Goal: Task Accomplishment & Management: Use online tool/utility

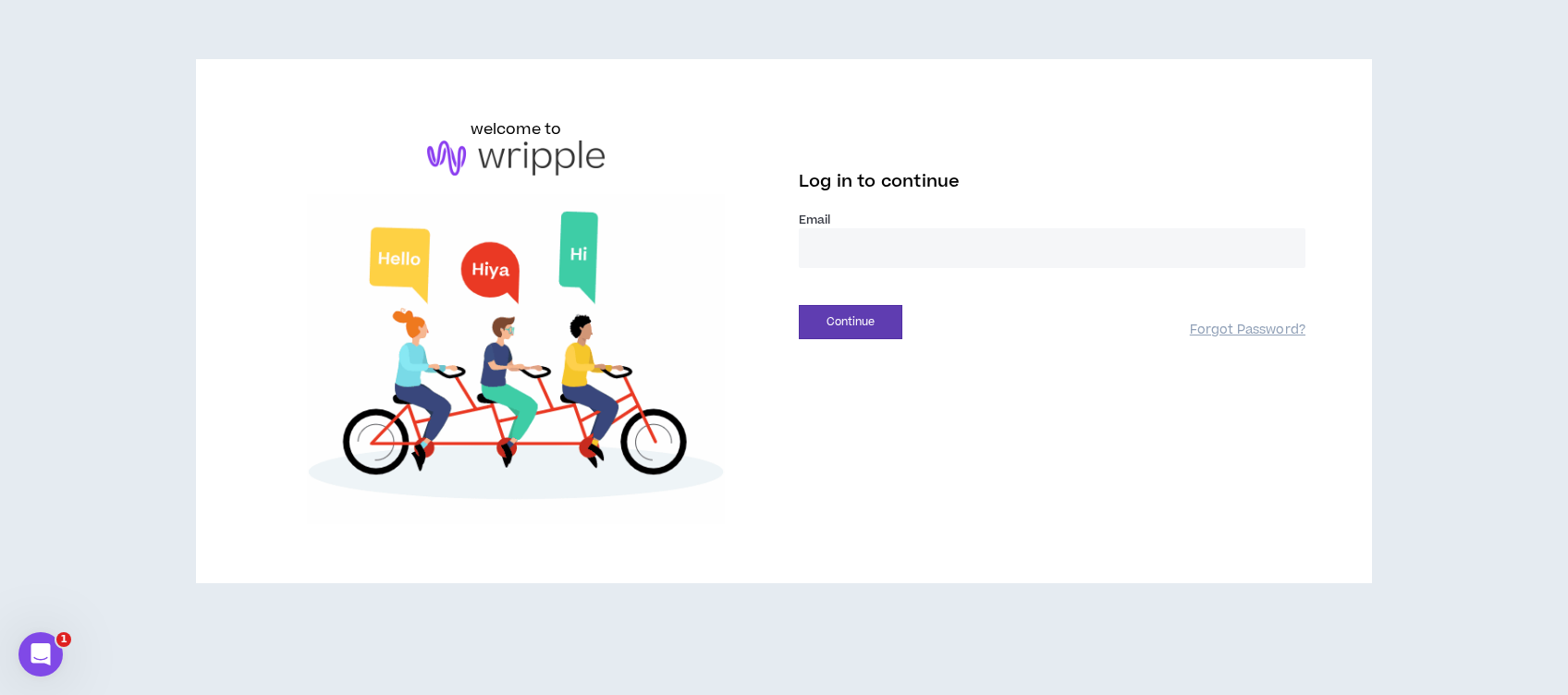
click at [934, 241] on input "email" at bounding box center [1052, 248] width 506 height 40
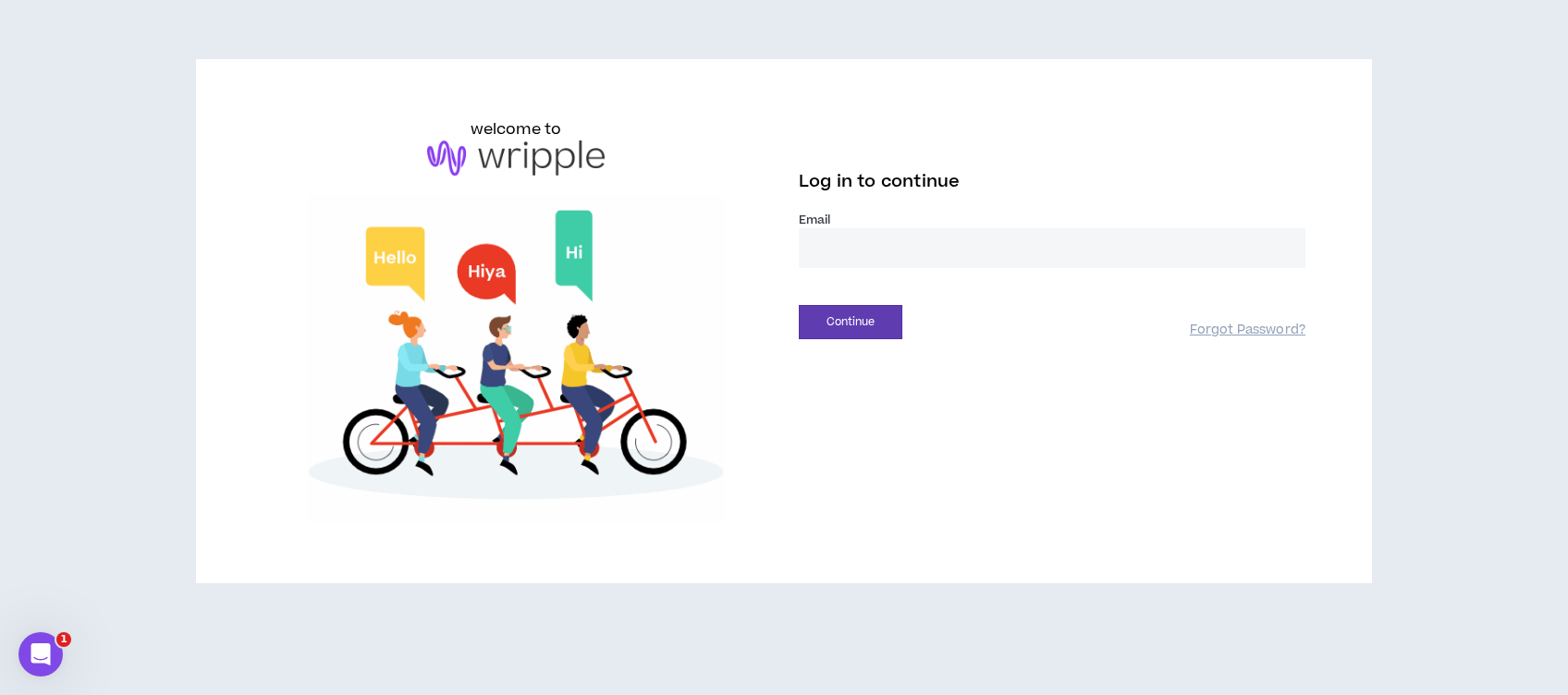
type input "**********"
click at [854, 326] on button "Continue" at bounding box center [850, 322] width 104 height 35
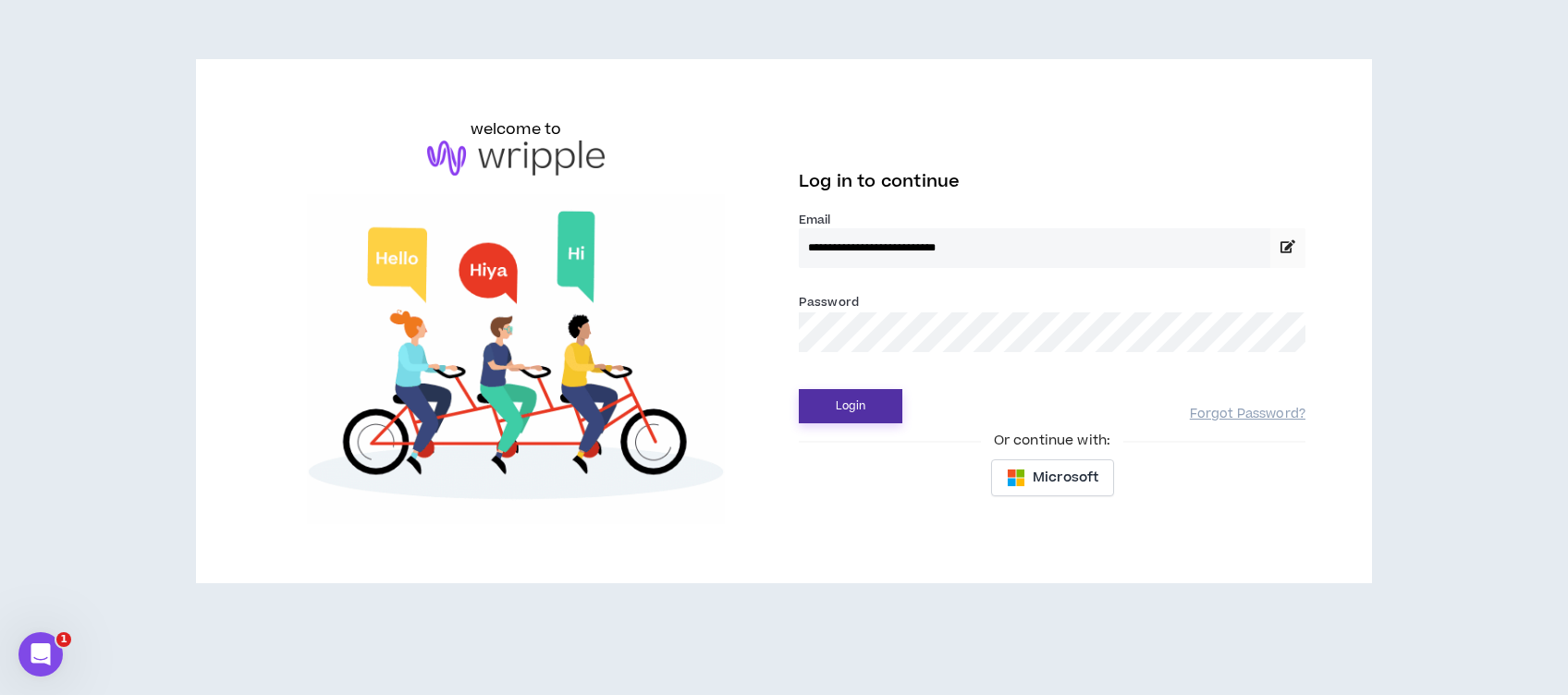
click at [843, 411] on button "Login" at bounding box center [850, 406] width 104 height 35
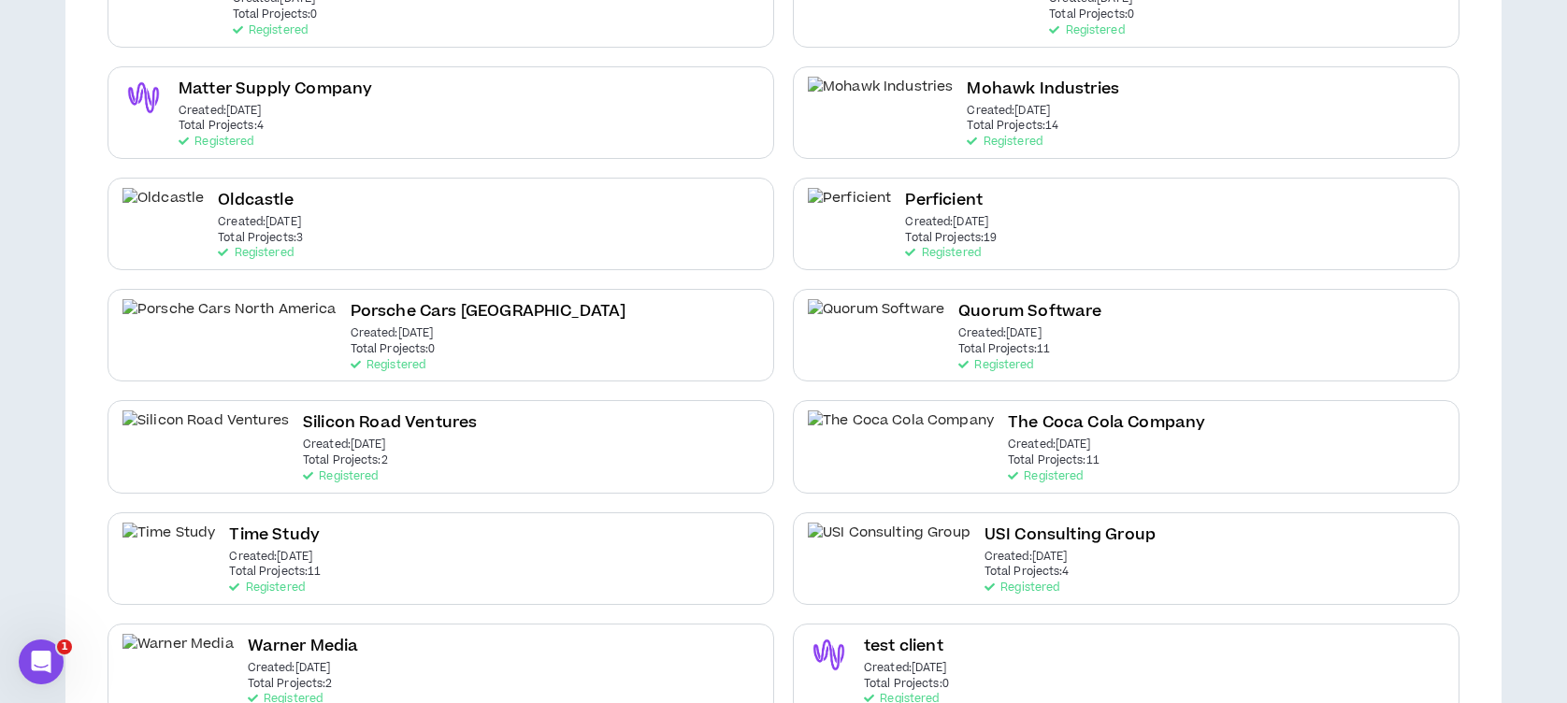
scroll to position [890, 0]
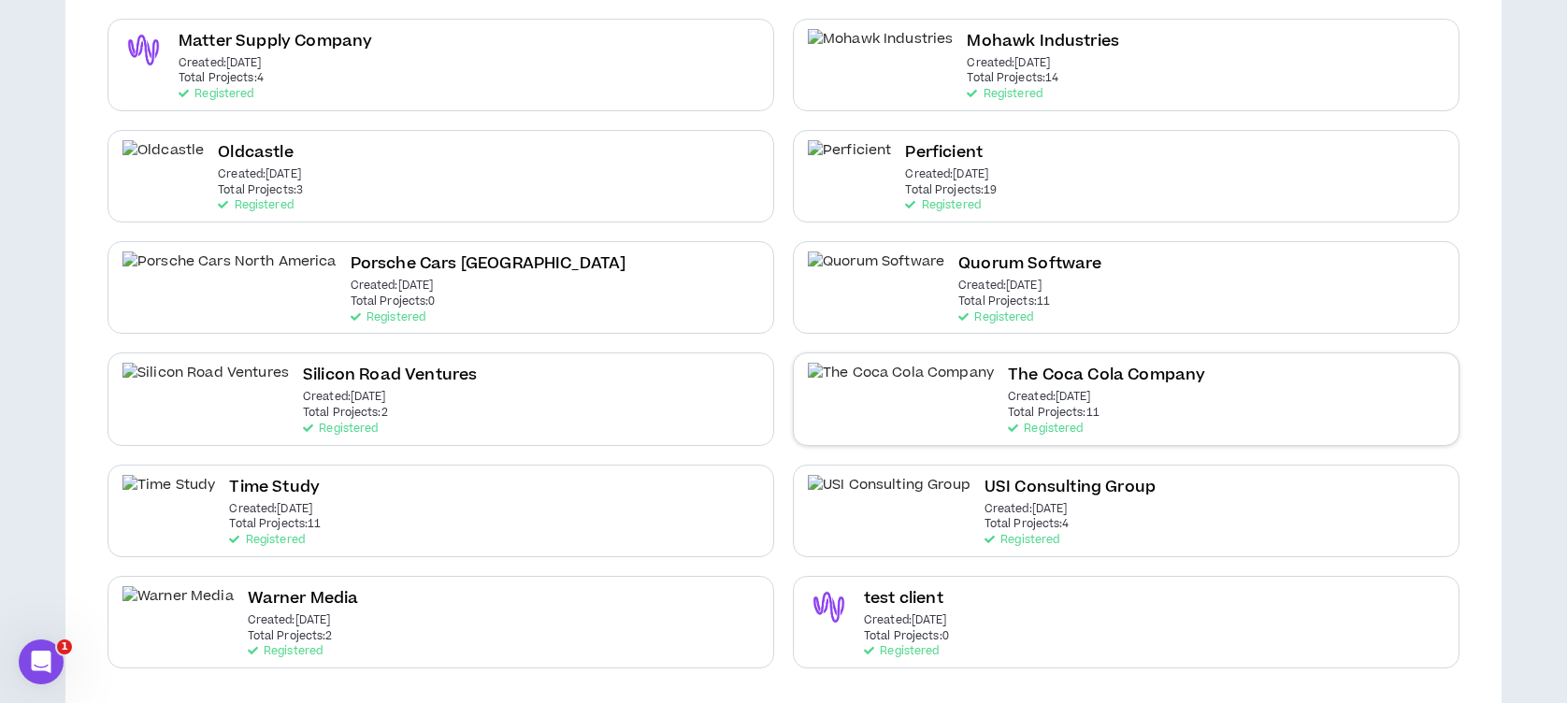
click at [1008, 383] on h2 "The Coca Cola Company" at bounding box center [1106, 375] width 197 height 25
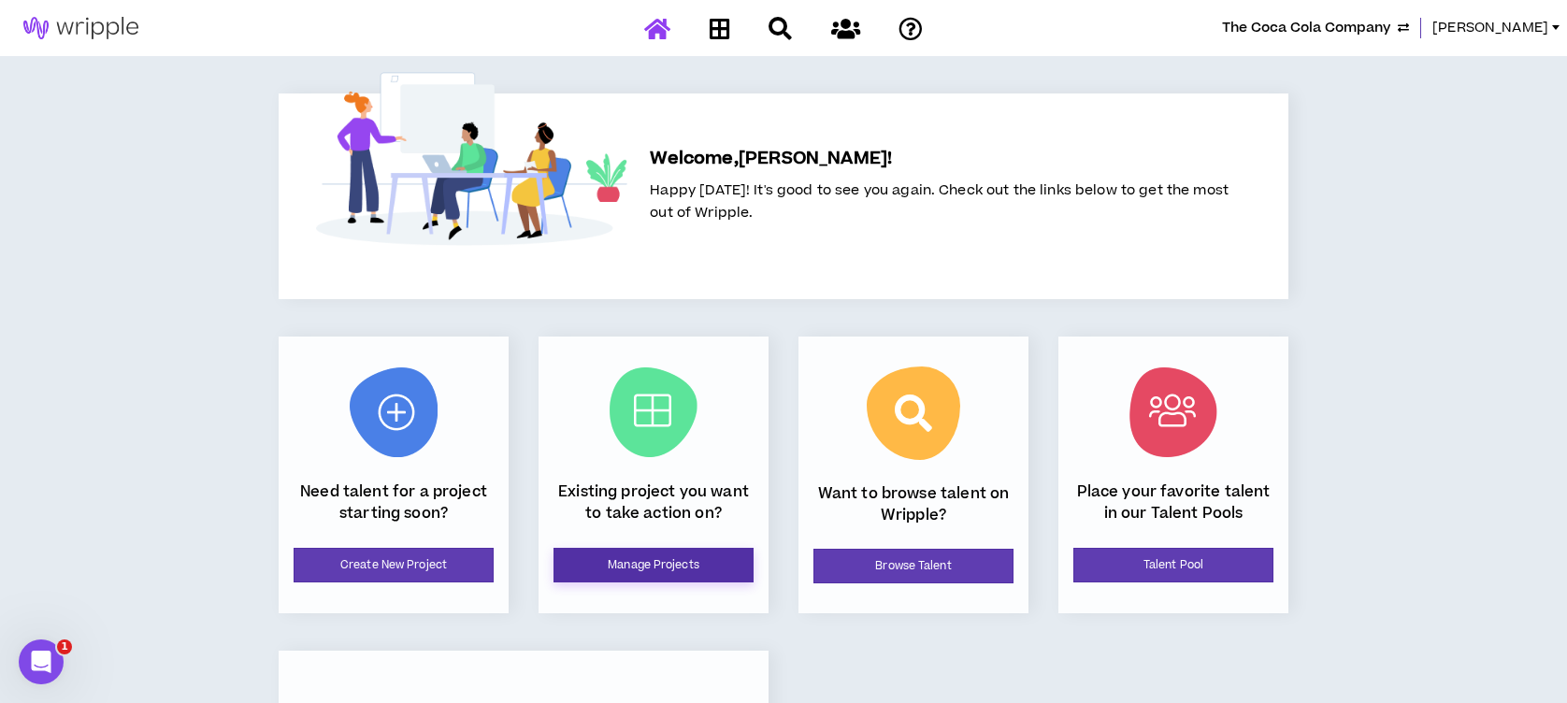
click at [719, 561] on link "Manage Projects" at bounding box center [653, 565] width 200 height 35
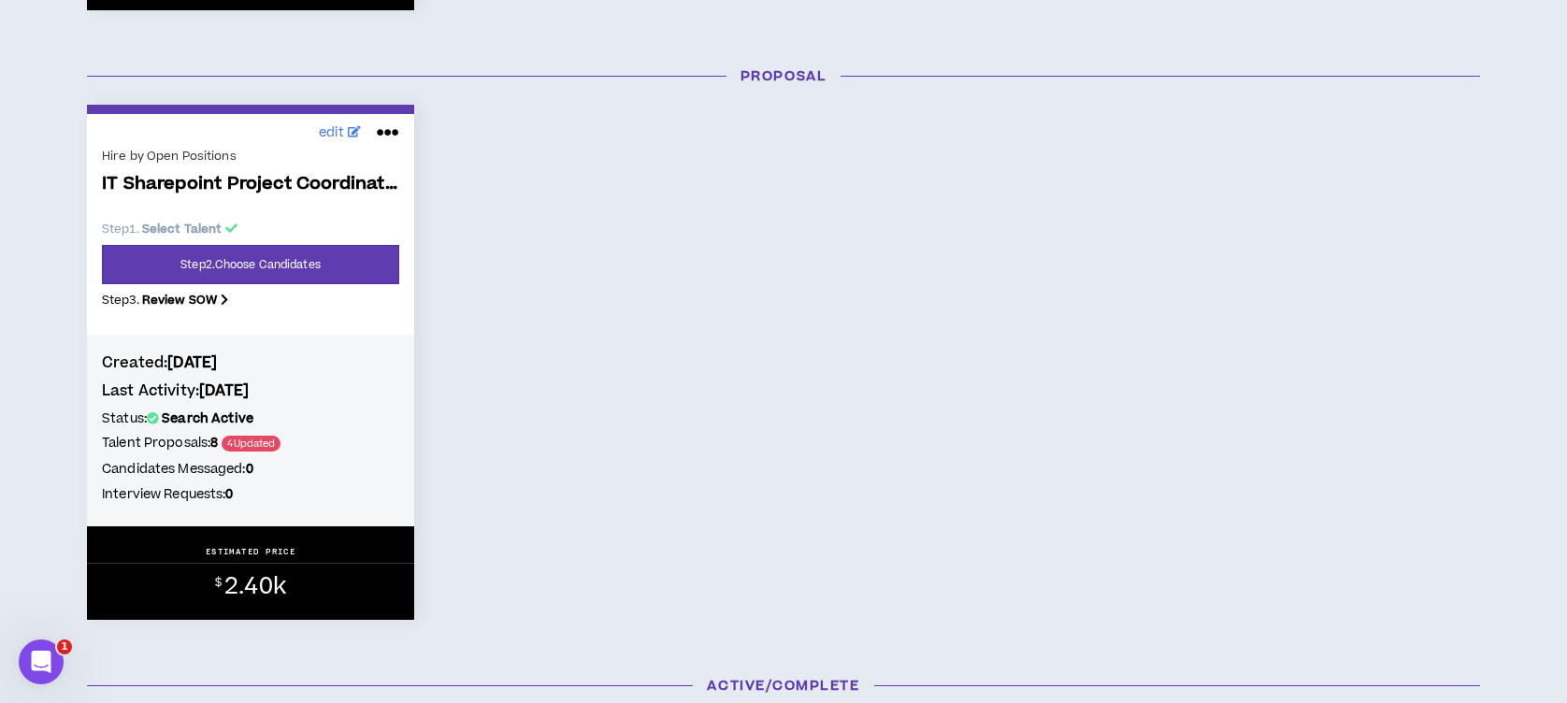
scroll to position [997, 0]
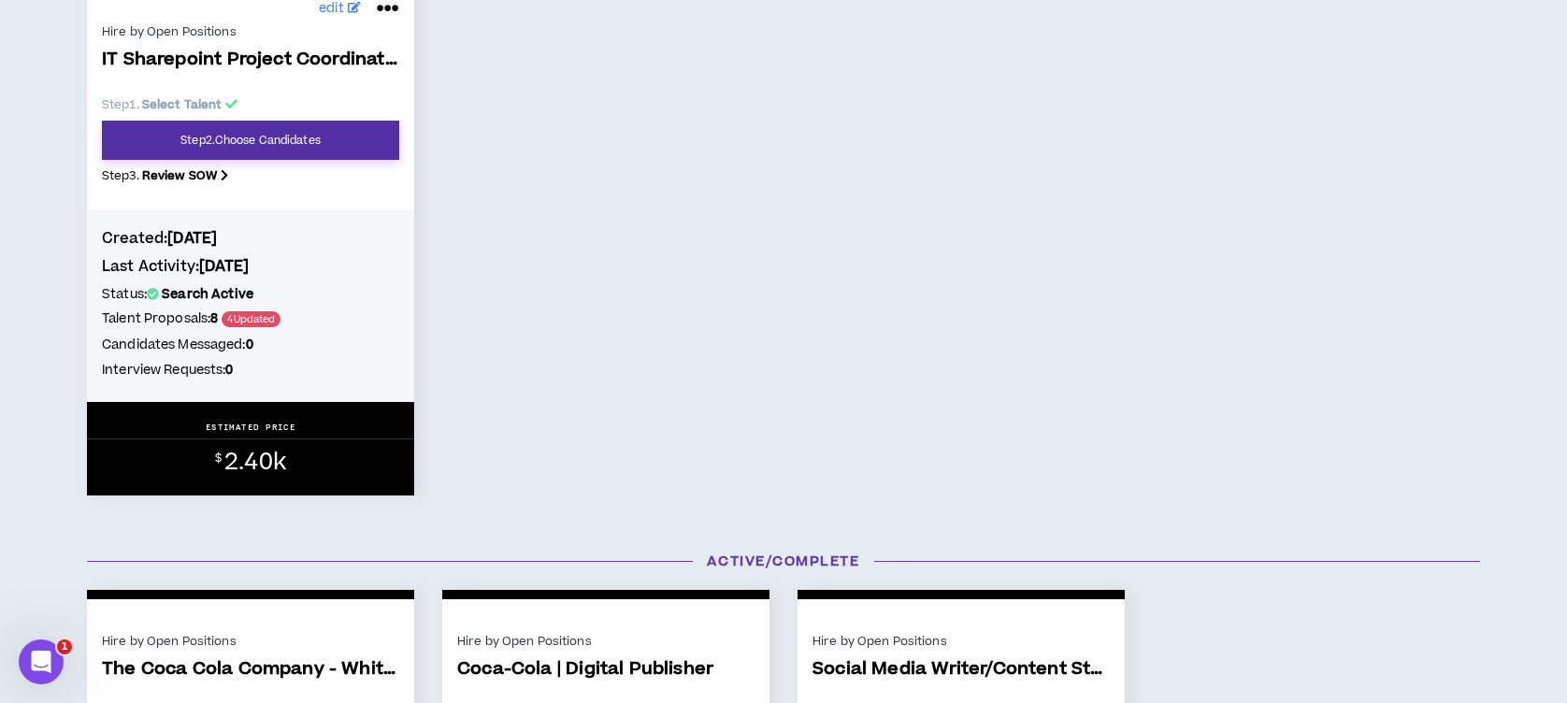
click at [264, 137] on link "Step 2 . Choose Candidates" at bounding box center [250, 140] width 297 height 39
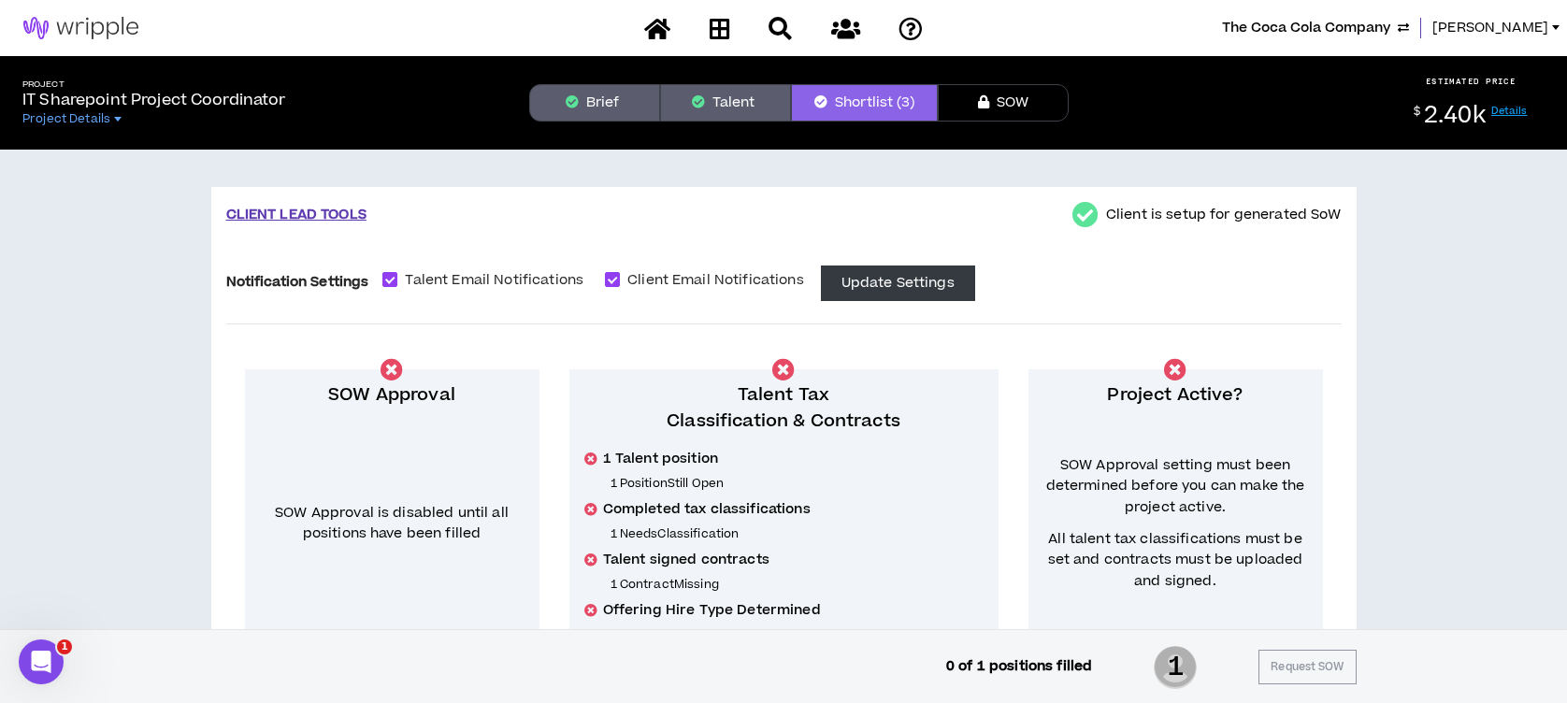
click at [759, 106] on button "Talent" at bounding box center [725, 102] width 131 height 37
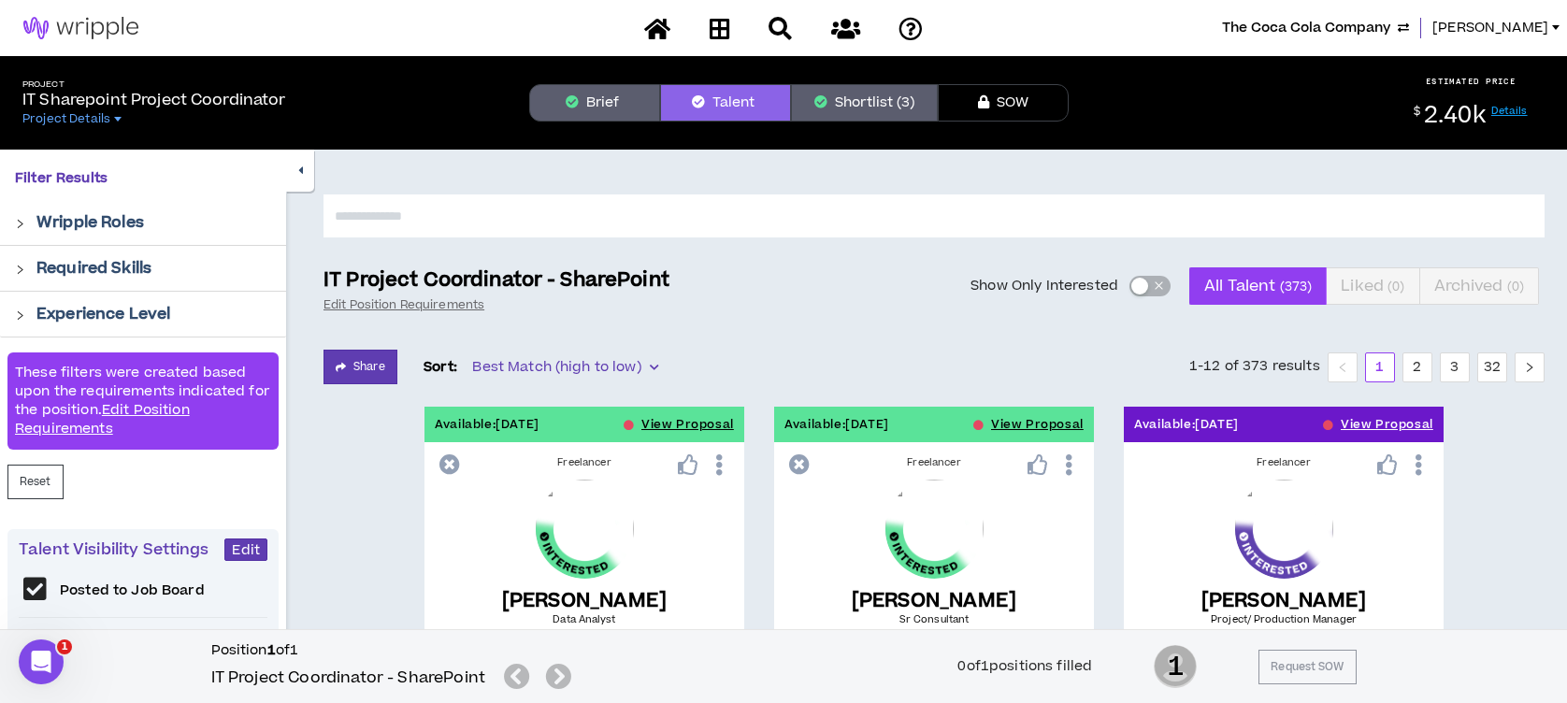
click at [357, 213] on input "text" at bounding box center [933, 215] width 1221 height 43
type input "*****"
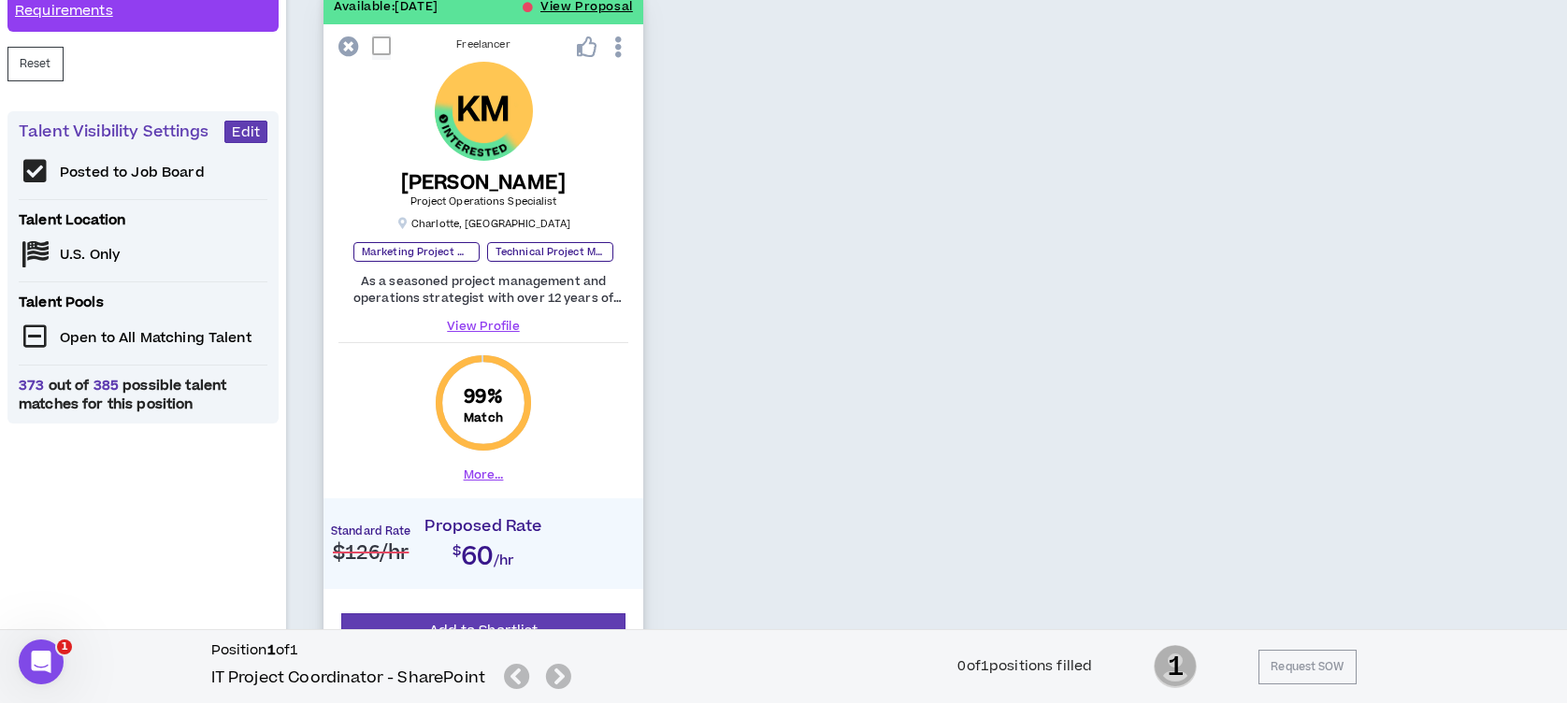
scroll to position [449, 0]
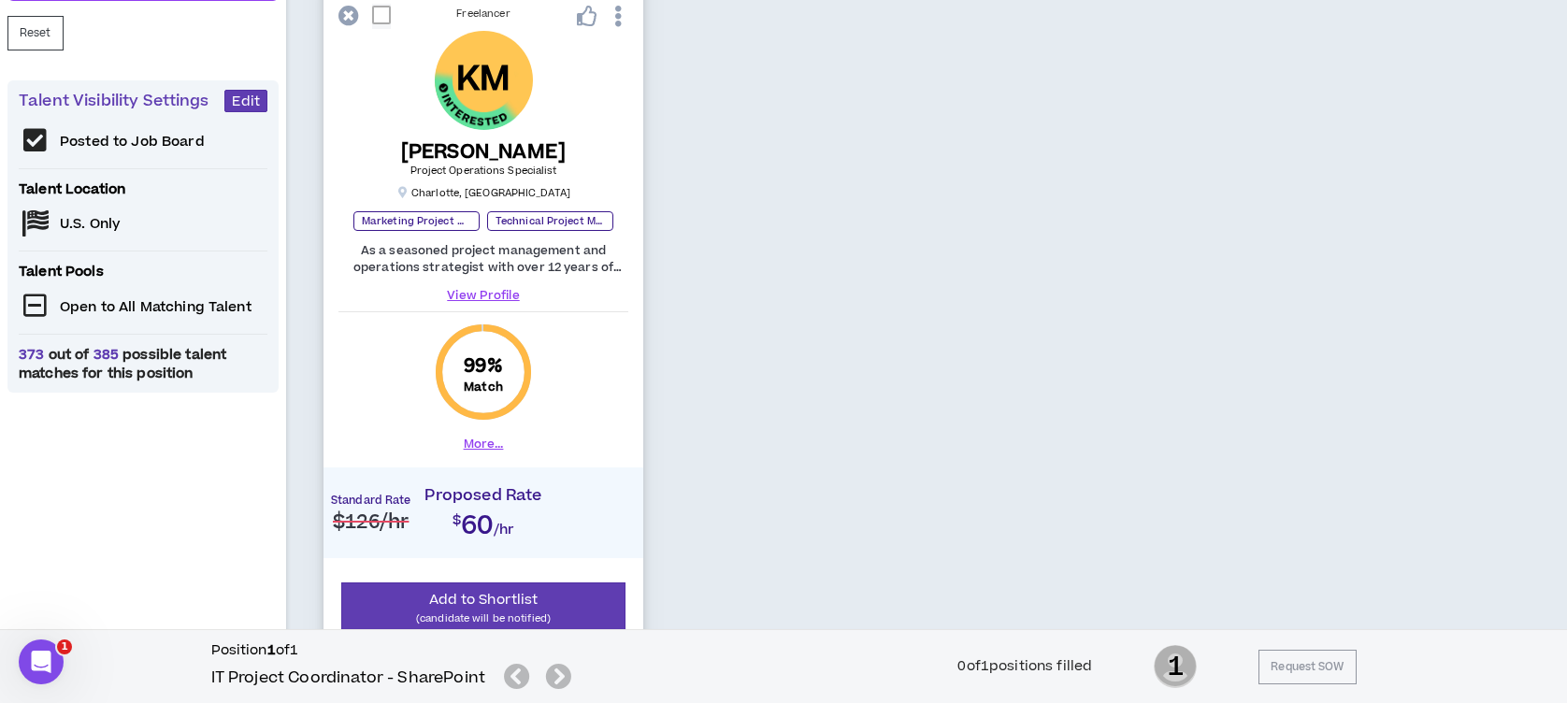
click at [484, 293] on link "View Profile" at bounding box center [483, 295] width 290 height 17
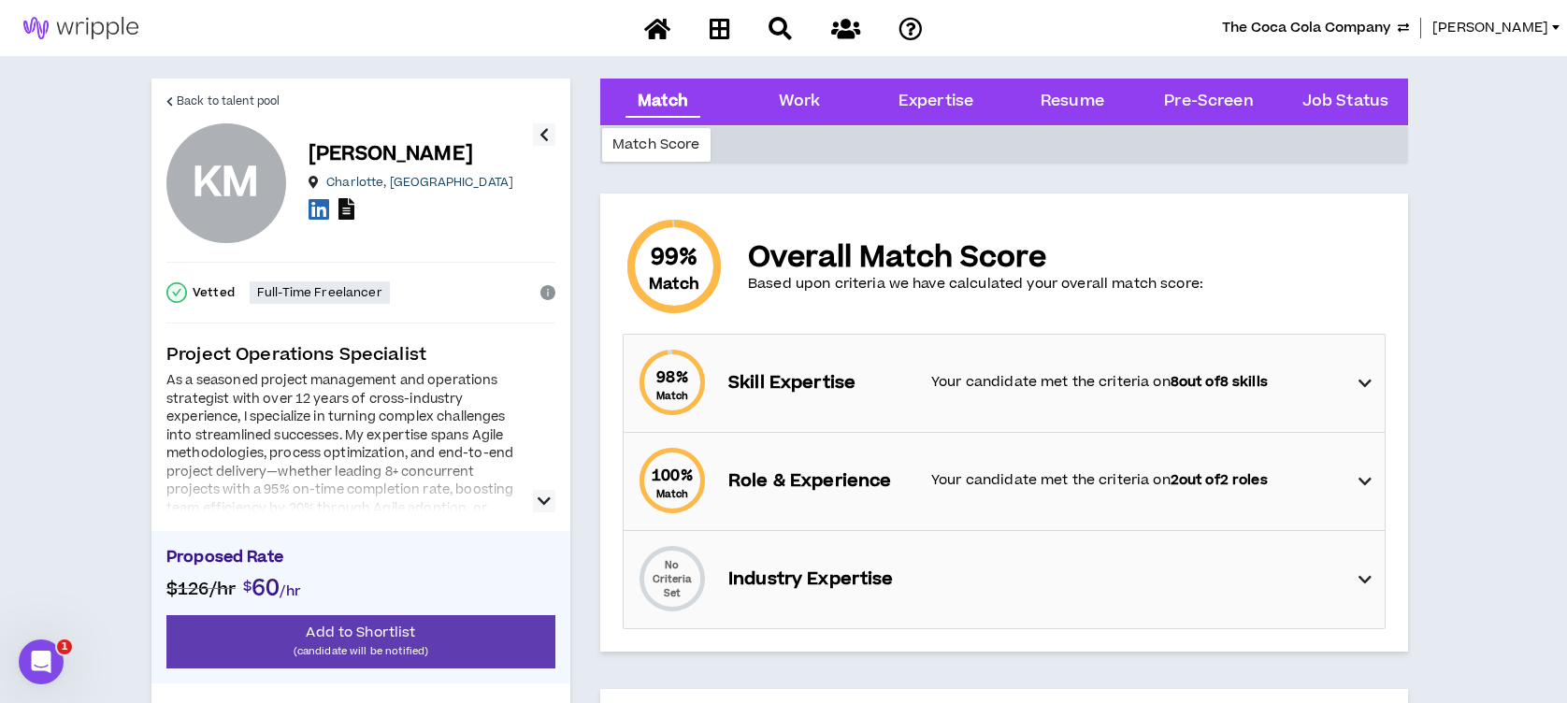
click at [346, 209] on icon at bounding box center [346, 209] width 16 height 22
click at [347, 236] on p "Download Resume" at bounding box center [346, 242] width 108 height 17
click at [348, 205] on icon at bounding box center [346, 209] width 16 height 22
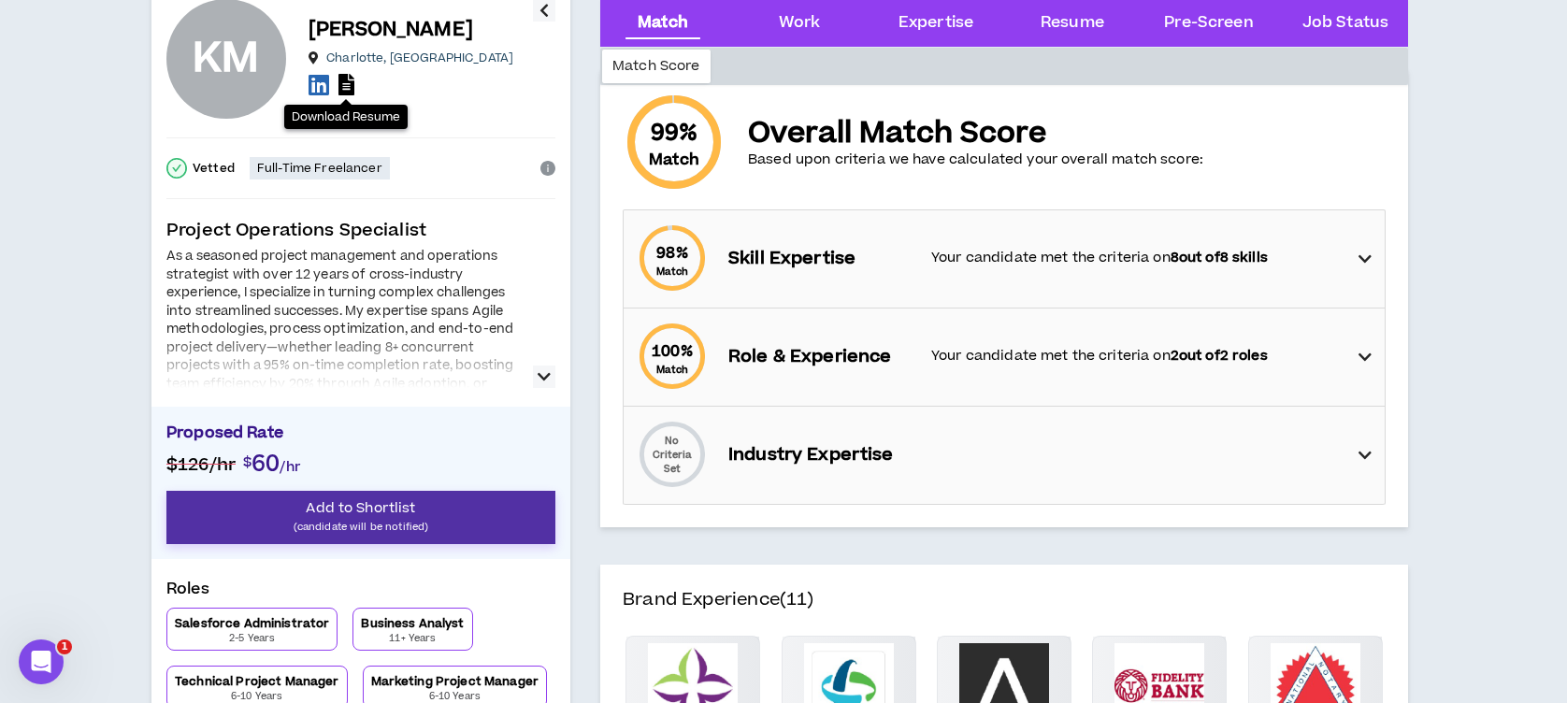
click at [340, 523] on p "(candidate will be notified)" at bounding box center [360, 527] width 389 height 18
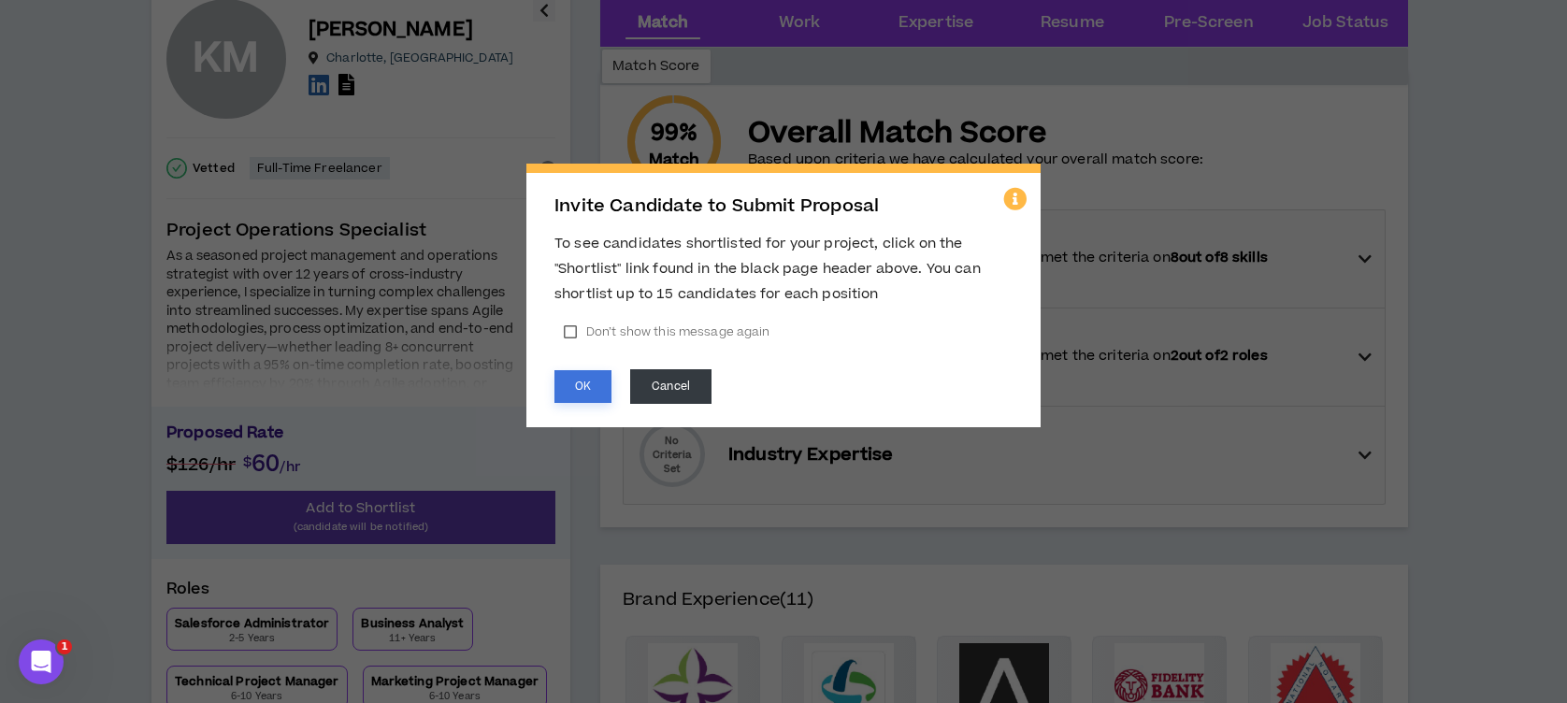
click at [590, 386] on button "OK" at bounding box center [582, 386] width 57 height 33
